Goal: Use online tool/utility: Utilize a website feature to perform a specific function

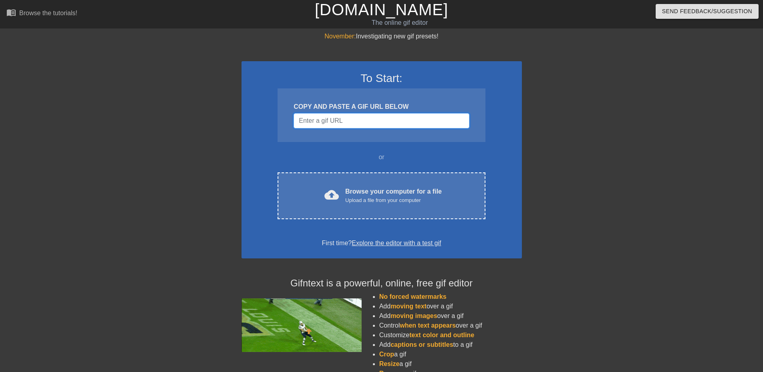
click at [316, 121] on input "Username" at bounding box center [381, 120] width 175 height 15
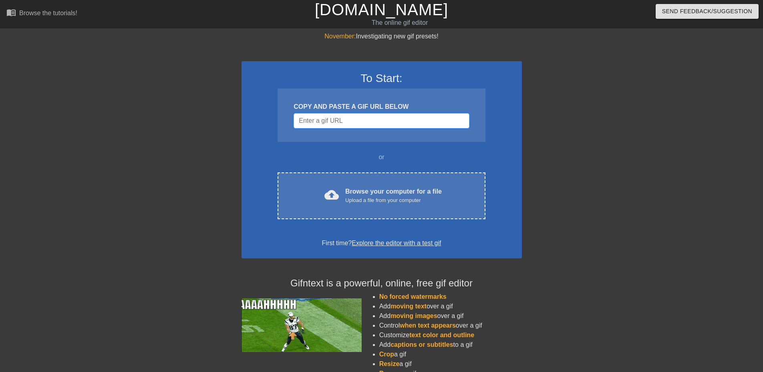
paste input "<img height="250px" src="[URL][DOMAIN_NAME]" width="399px" itemtype="[URL][DOMA…"
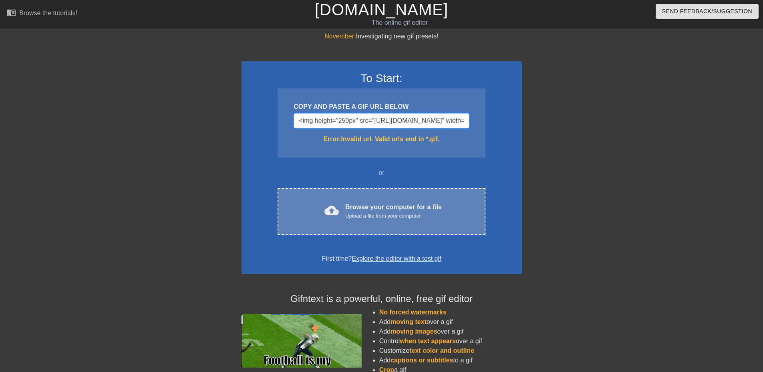
scroll to position [0, 672]
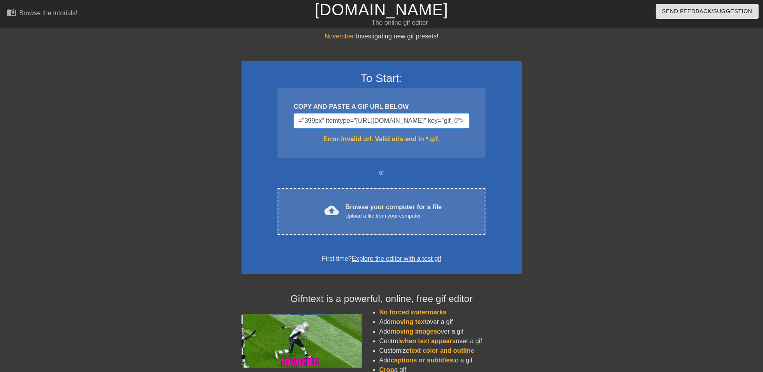
type input "<img height="250px" src="[URL][DOMAIN_NAME]" width="399px" itemtype="[URL][DOMA…"
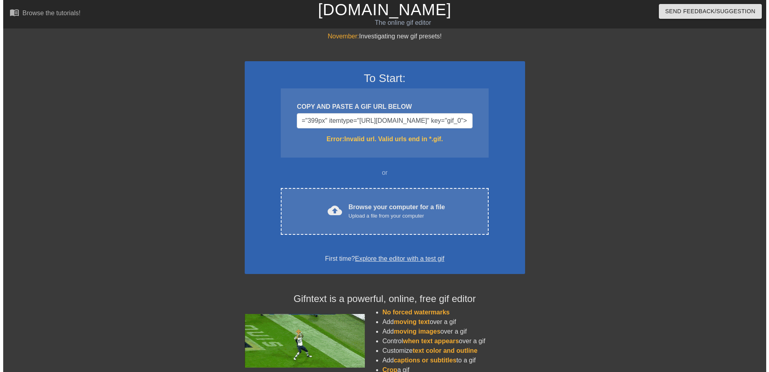
scroll to position [0, 0]
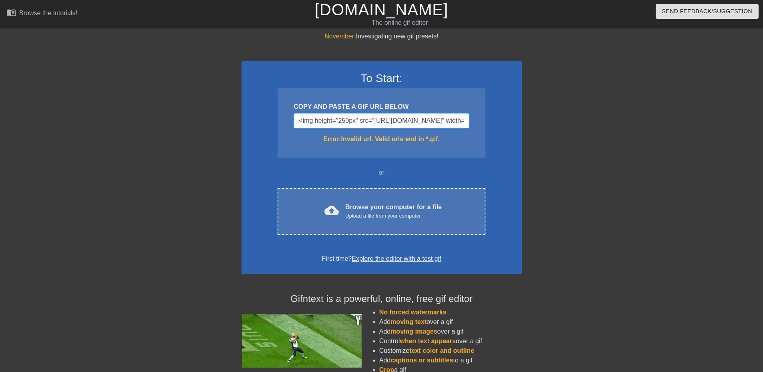
click at [358, 119] on input "<img height="250px" src="[URL][DOMAIN_NAME]" width="399px" itemtype="[URL][DOMA…" at bounding box center [381, 120] width 175 height 15
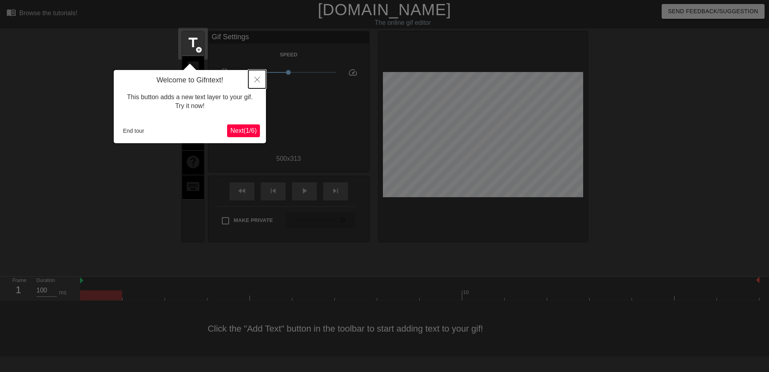
click at [255, 80] on icon "Close" at bounding box center [257, 80] width 6 height 6
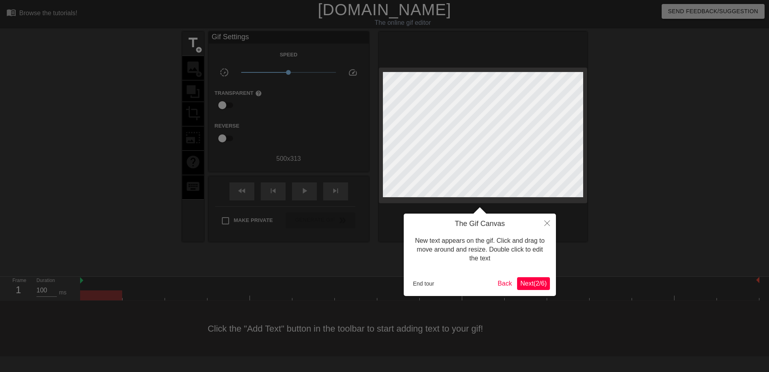
click at [524, 285] on span "Next ( 2 / 6 )" at bounding box center [533, 283] width 26 height 7
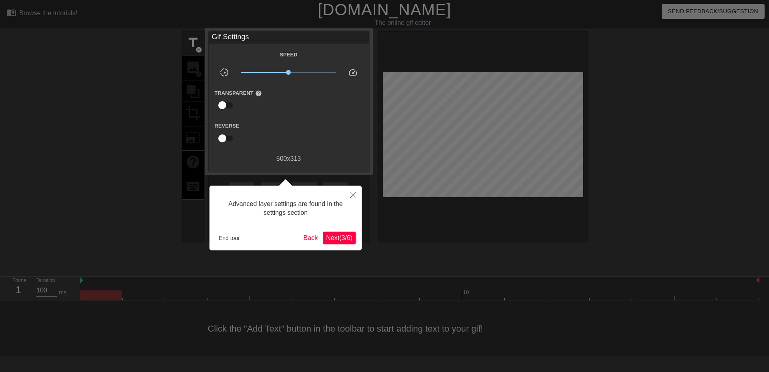
click at [348, 235] on span "Next ( 3 / 6 )" at bounding box center [339, 238] width 26 height 7
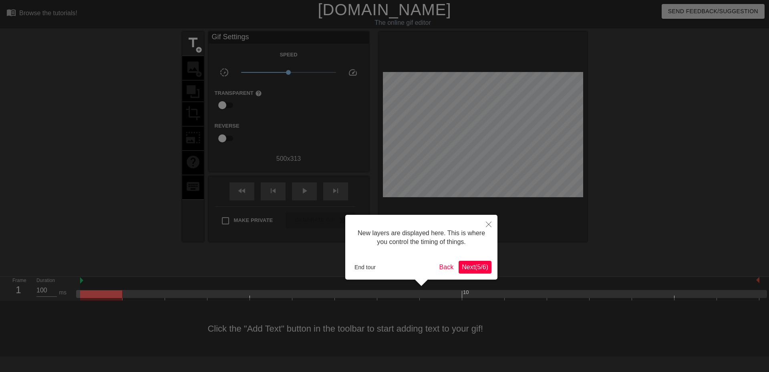
click at [482, 270] on span "Next ( 5 / 6 )" at bounding box center [475, 267] width 26 height 7
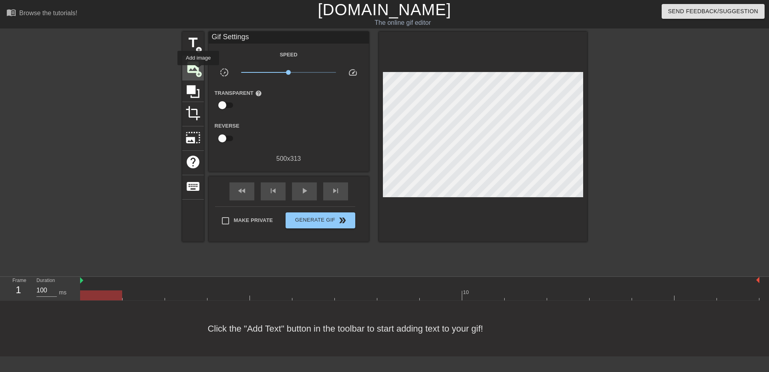
click at [198, 71] on span "add_circle" at bounding box center [198, 74] width 7 height 7
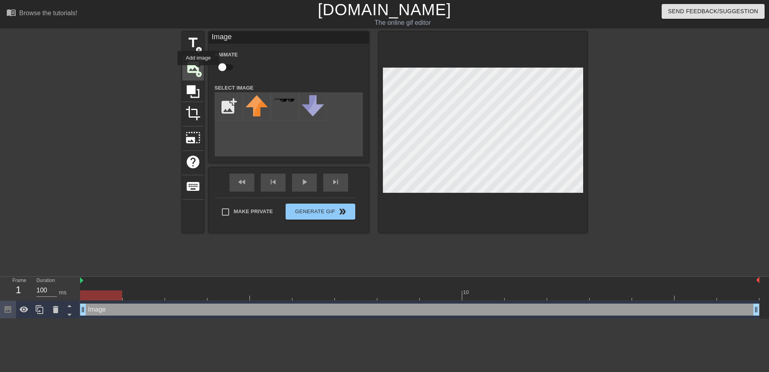
scroll to position [0, 0]
click at [227, 105] on input "file" at bounding box center [228, 106] width 27 height 27
type input "C:\fakepath\Screenshot [DATE] 113316.png"
click at [267, 111] on img at bounding box center [256, 106] width 22 height 23
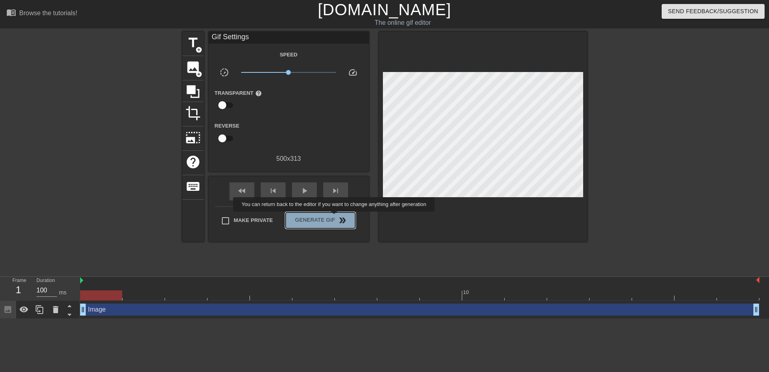
click at [335, 217] on span "Generate Gif double_arrow" at bounding box center [320, 221] width 63 height 10
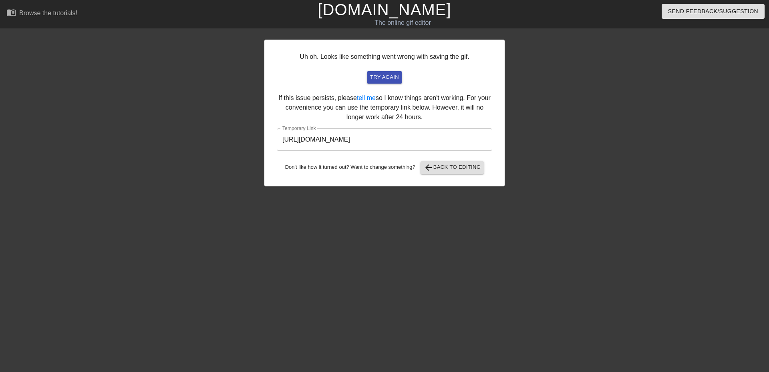
click at [466, 138] on input "[URL][DOMAIN_NAME]" at bounding box center [384, 140] width 215 height 22
drag, startPoint x: 469, startPoint y: 139, endPoint x: 223, endPoint y: 141, distance: 245.1
click at [223, 141] on div "Uh oh. Looks like something went wrong with saving the gif. try again If this i…" at bounding box center [384, 152] width 769 height 240
click at [436, 166] on span "arrow_back Back to Editing" at bounding box center [452, 168] width 57 height 10
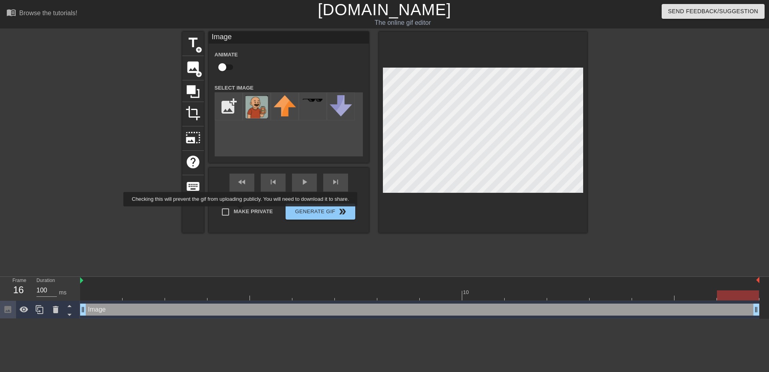
click at [242, 212] on label "Make Private" at bounding box center [245, 212] width 56 height 17
click at [234, 212] on input "Make Private" at bounding box center [225, 212] width 17 height 17
checkbox input "true"
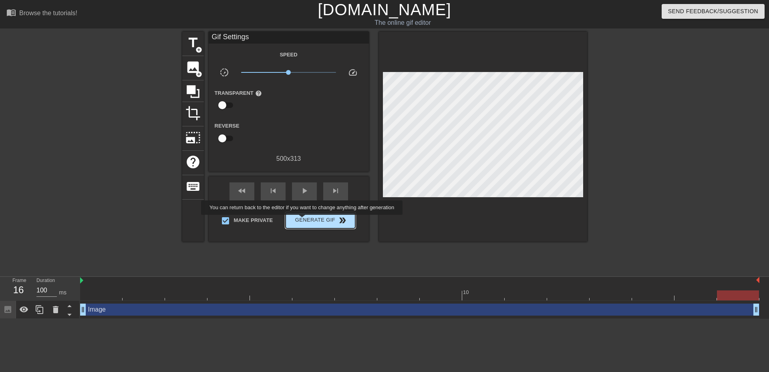
click at [303, 221] on span "Generate Gif double_arrow" at bounding box center [320, 221] width 63 height 10
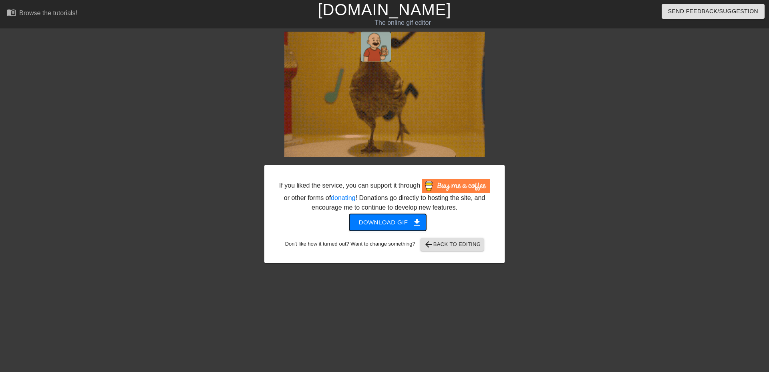
click at [406, 222] on span "Download gif get_app" at bounding box center [388, 222] width 58 height 10
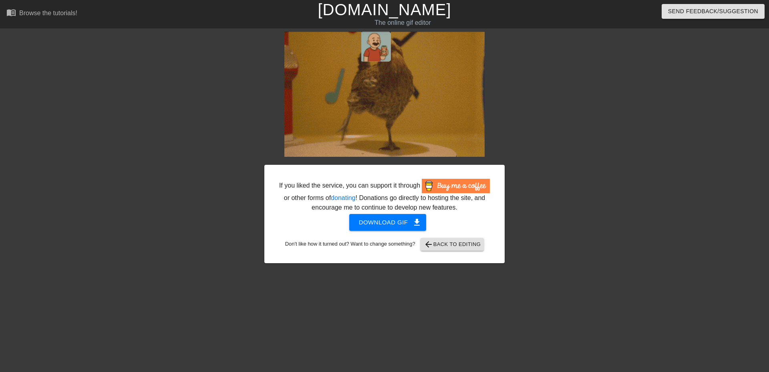
drag, startPoint x: 12, startPoint y: 155, endPoint x: 4, endPoint y: 151, distance: 8.4
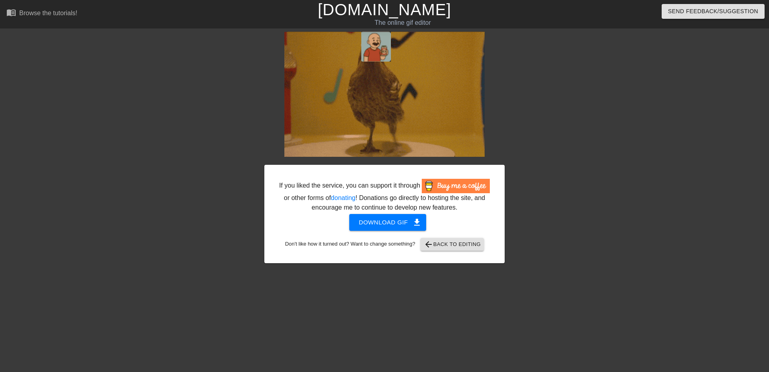
click at [12, 155] on div "If you liked the service, you can support it through or other forms of donating…" at bounding box center [384, 152] width 769 height 240
